Goal: Task Accomplishment & Management: Use online tool/utility

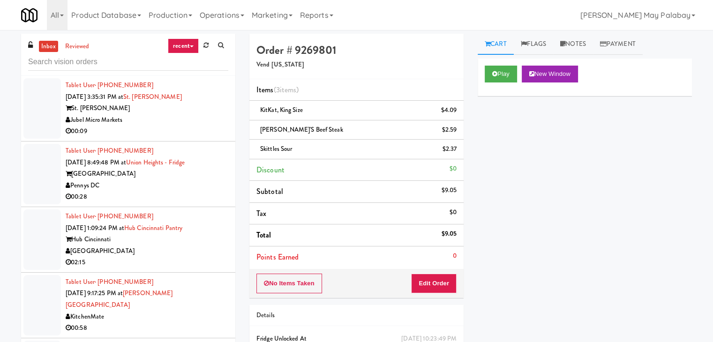
scroll to position [141, 0]
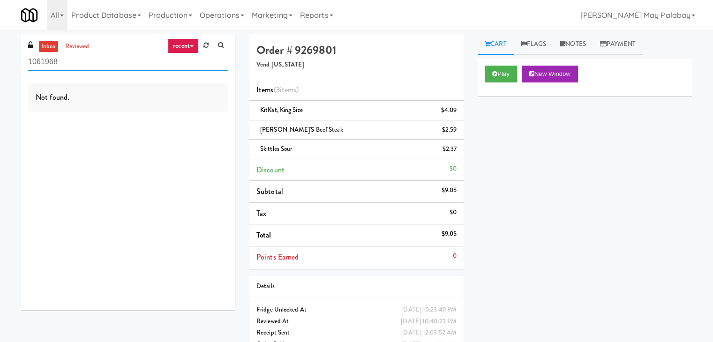
click at [116, 64] on input "1061968" at bounding box center [128, 61] width 200 height 17
click at [185, 48] on link "recent" at bounding box center [183, 45] width 31 height 15
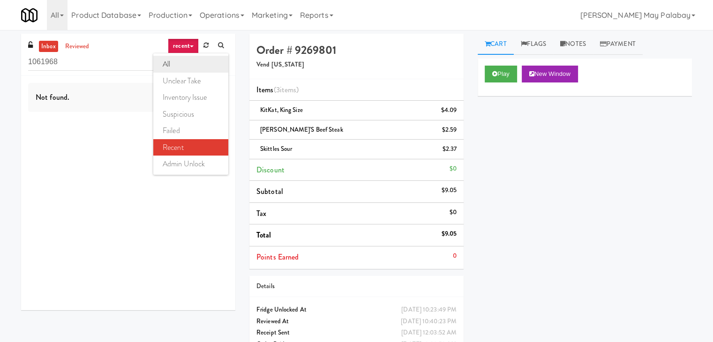
click at [186, 64] on link "all" at bounding box center [190, 64] width 75 height 17
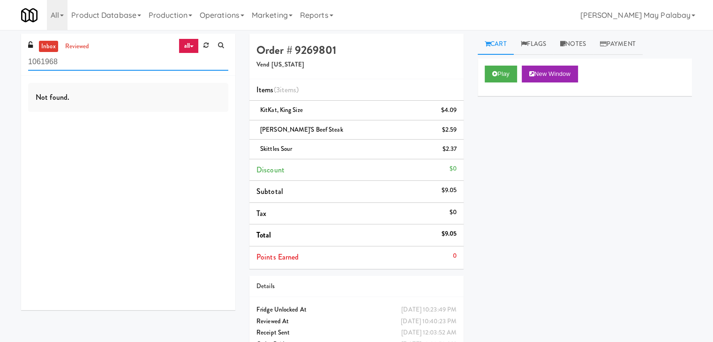
drag, startPoint x: 103, startPoint y: 66, endPoint x: 0, endPoint y: 67, distance: 103.1
click at [0, 67] on div "inbox reviewed all all unclear take inventory issue suspicious failed recent ad…" at bounding box center [356, 199] width 713 height 331
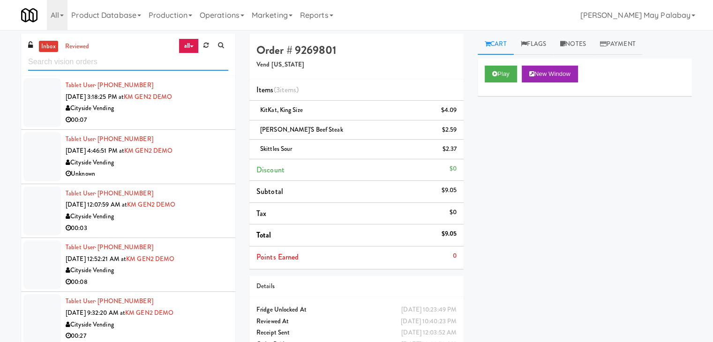
click at [69, 65] on input "text" at bounding box center [128, 61] width 200 height 17
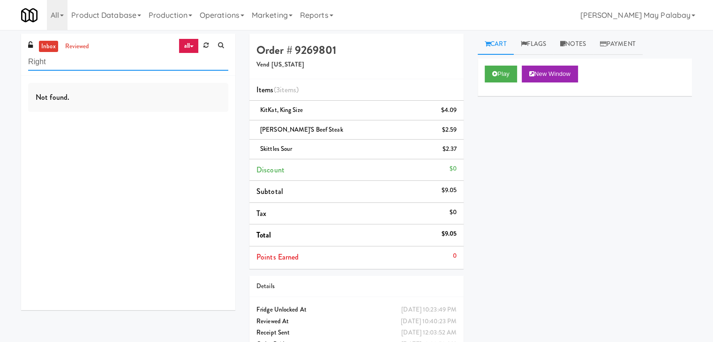
type input "Right"
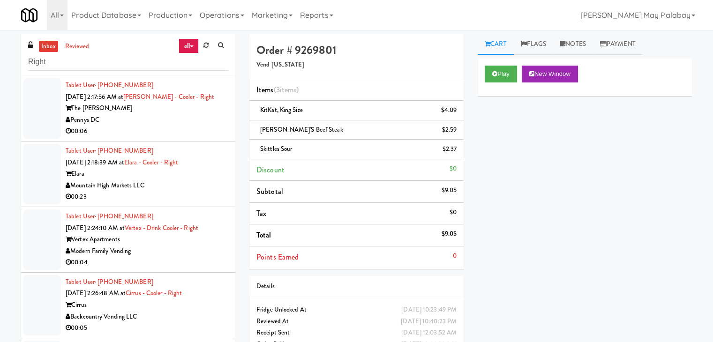
click at [134, 109] on div "The [PERSON_NAME]" at bounding box center [147, 109] width 163 height 12
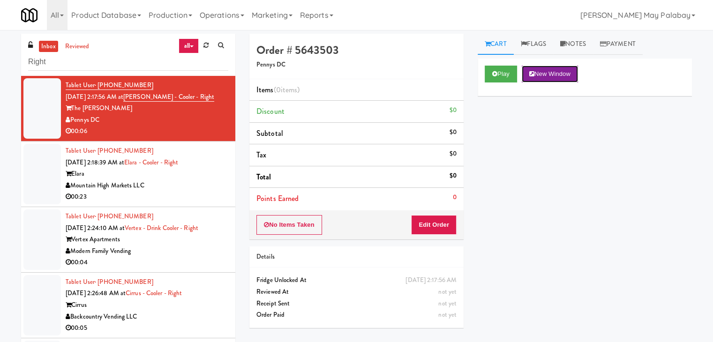
click at [549, 70] on button "New Window" at bounding box center [550, 74] width 56 height 17
click at [443, 224] on button "Edit Order" at bounding box center [433, 225] width 45 height 20
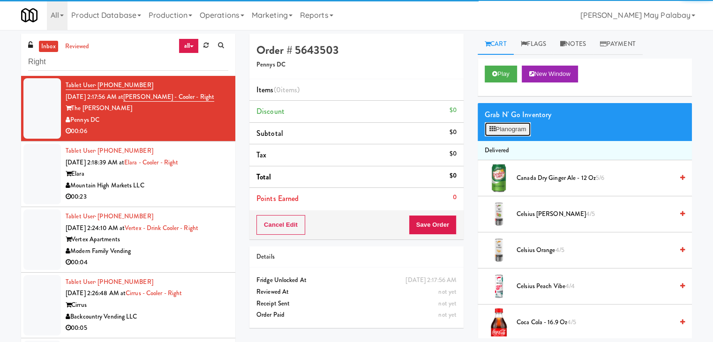
click at [517, 128] on button "Planogram" at bounding box center [507, 129] width 46 height 14
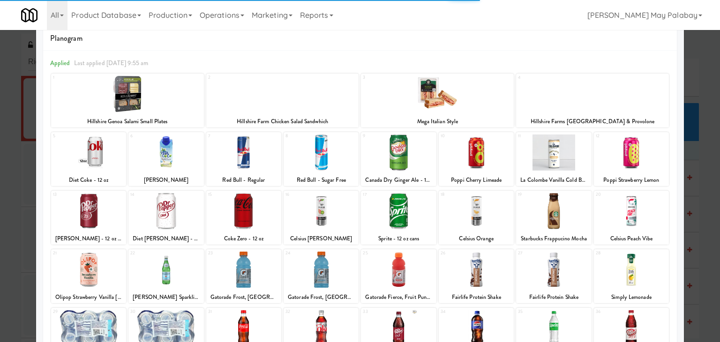
scroll to position [47, 0]
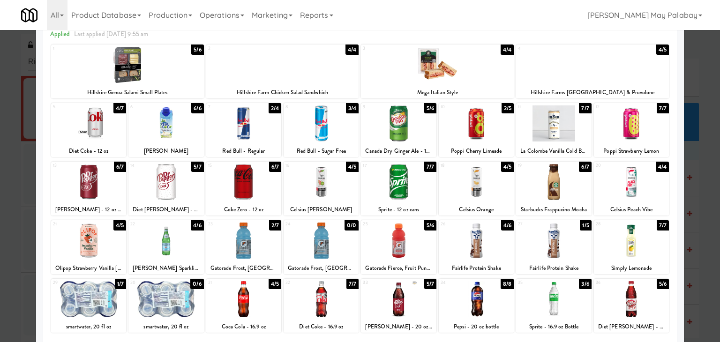
click at [566, 295] on div at bounding box center [553, 299] width 75 height 36
click at [692, 195] on div at bounding box center [360, 171] width 720 height 342
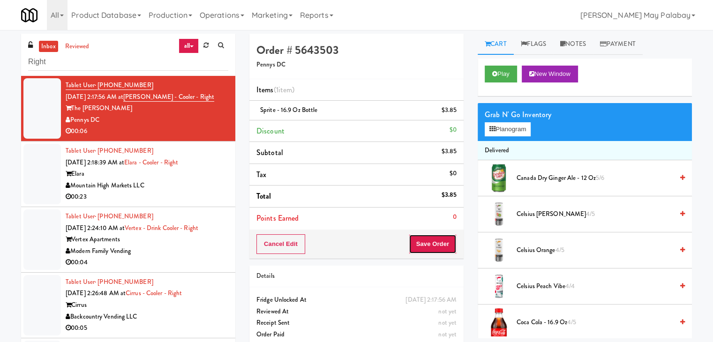
click at [438, 241] on button "Save Order" at bounding box center [433, 244] width 48 height 20
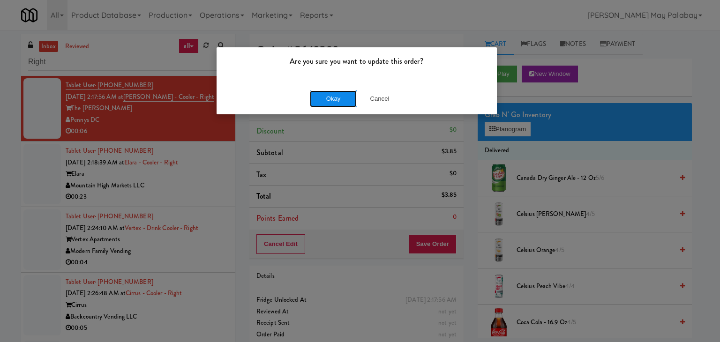
click at [332, 100] on button "Okay" at bounding box center [333, 98] width 47 height 17
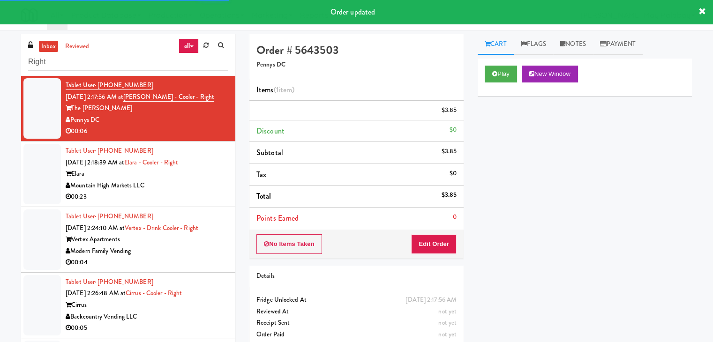
click at [196, 190] on div "Mountain High Markets LLC" at bounding box center [147, 186] width 163 height 12
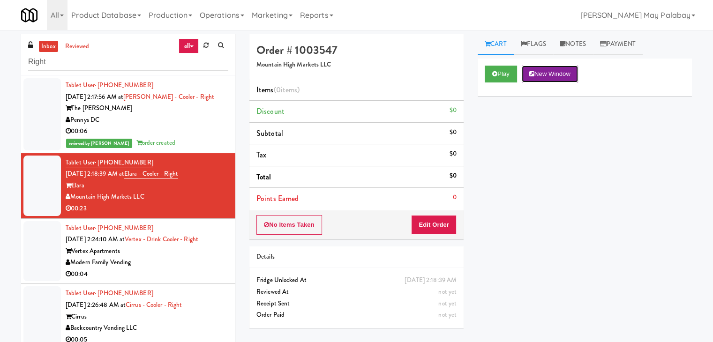
click at [550, 77] on button "New Window" at bounding box center [550, 74] width 56 height 17
click at [435, 222] on button "Edit Order" at bounding box center [433, 225] width 45 height 20
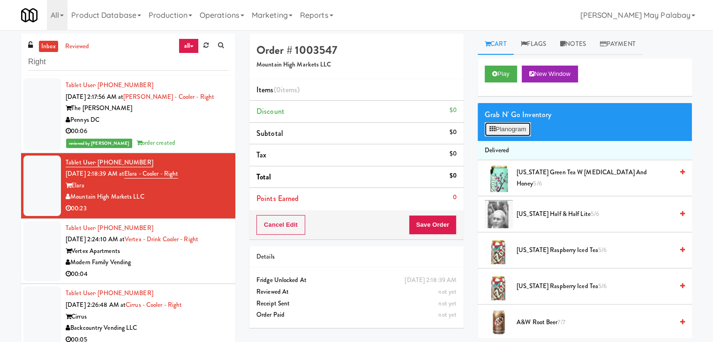
click at [513, 127] on button "Planogram" at bounding box center [507, 129] width 46 height 14
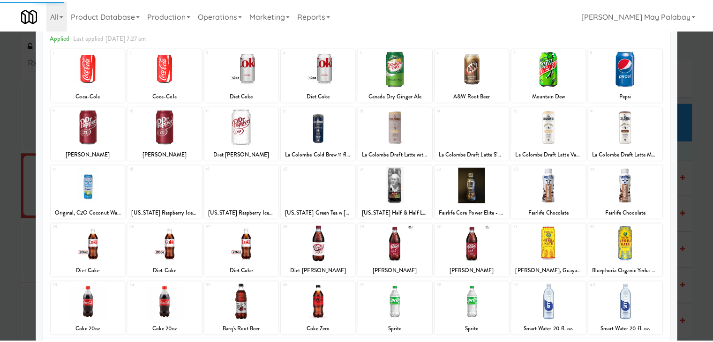
scroll to position [47, 0]
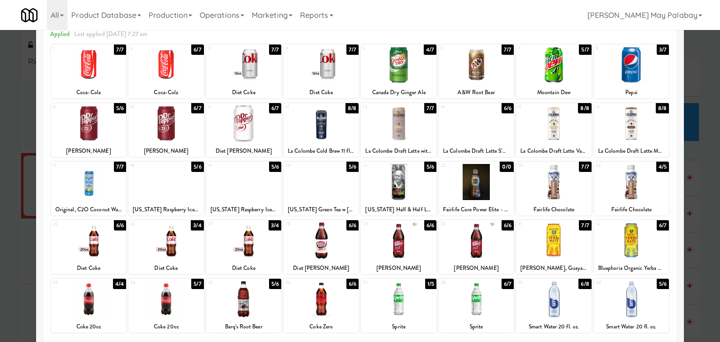
click at [340, 193] on div at bounding box center [320, 182] width 75 height 36
click at [573, 260] on div "31 7/7 Revel Berry, Guayaki Organic Yerba Mate Tea" at bounding box center [553, 247] width 75 height 54
click at [192, 303] on div at bounding box center [165, 299] width 75 height 36
click at [690, 157] on div at bounding box center [360, 171] width 720 height 342
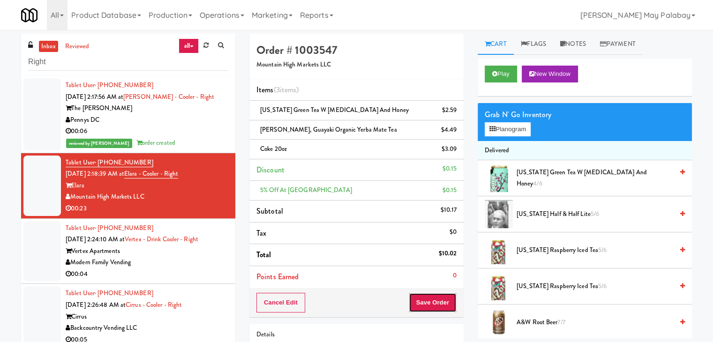
click at [419, 303] on button "Save Order" at bounding box center [433, 303] width 48 height 20
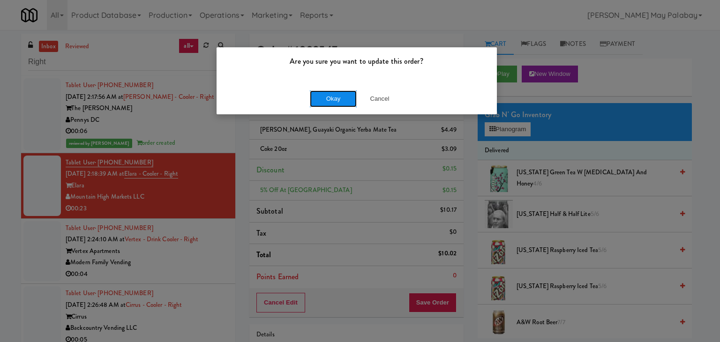
click at [341, 101] on button "Okay" at bounding box center [333, 98] width 47 height 17
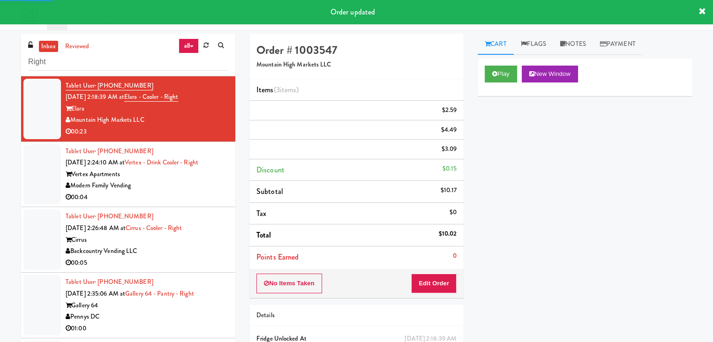
scroll to position [94, 0]
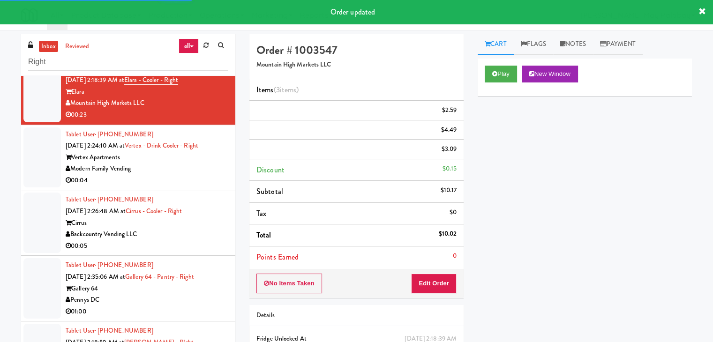
click at [151, 162] on div "Vertex Apartments" at bounding box center [147, 158] width 163 height 12
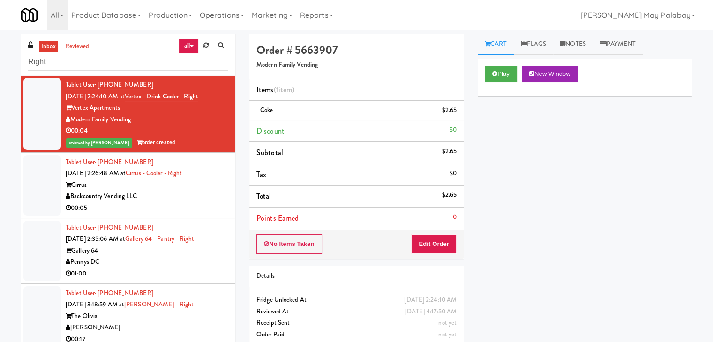
scroll to position [187, 0]
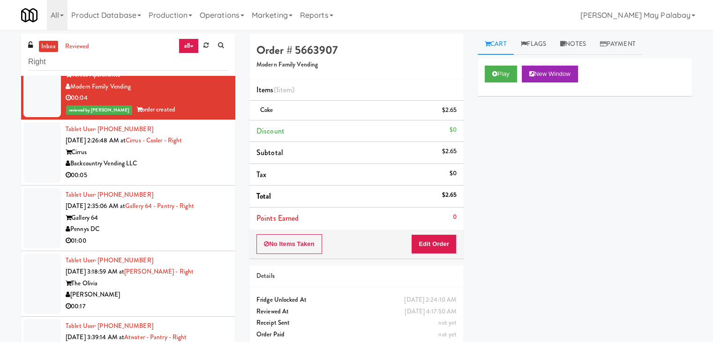
click at [213, 171] on div "00:05" at bounding box center [147, 176] width 163 height 12
